Goal: Task Accomplishment & Management: Use online tool/utility

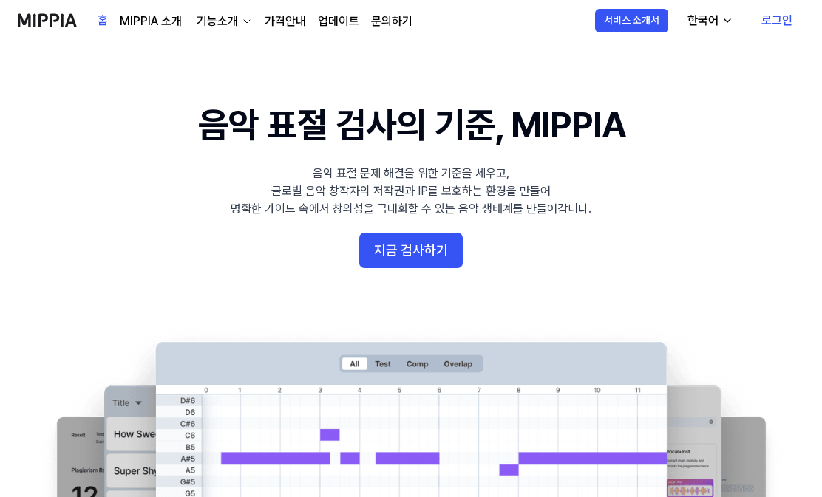
click at [385, 253] on button "지금 검사하기" at bounding box center [410, 250] width 103 height 35
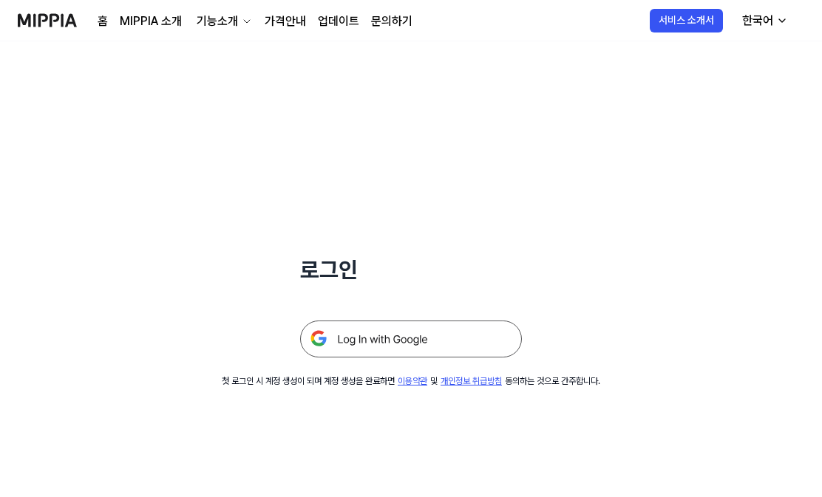
click at [353, 333] on img at bounding box center [411, 339] width 222 height 37
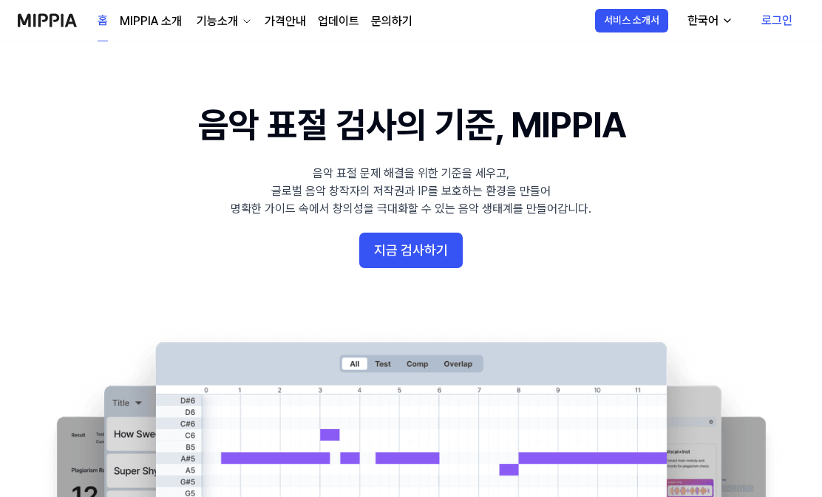
click at [758, 25] on link "로그인" at bounding box center [776, 20] width 55 height 41
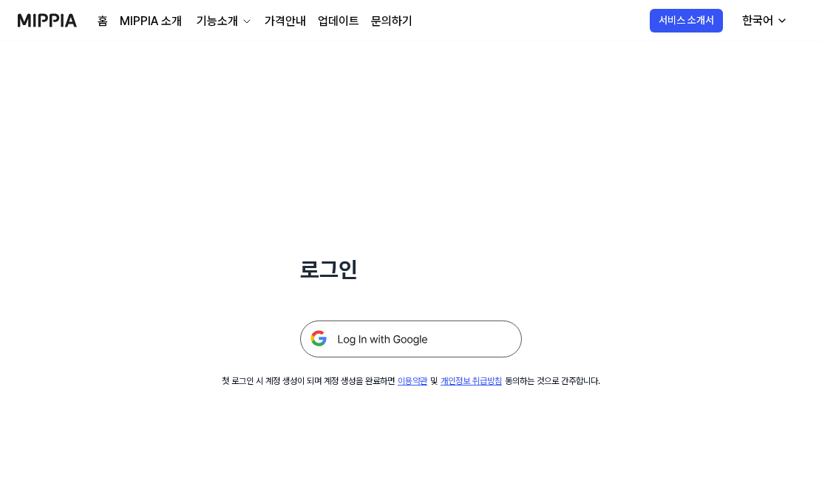
click at [361, 350] on img at bounding box center [411, 339] width 222 height 37
